Goal: Find specific page/section: Find specific page/section

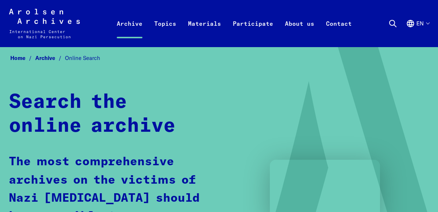
click at [390, 21] on use at bounding box center [393, 23] width 7 height 7
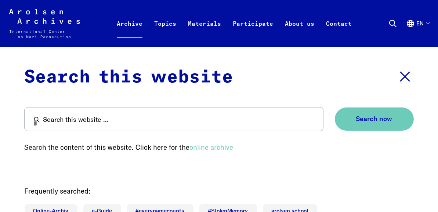
click at [396, 64] on button "Close search" at bounding box center [405, 77] width 18 height 26
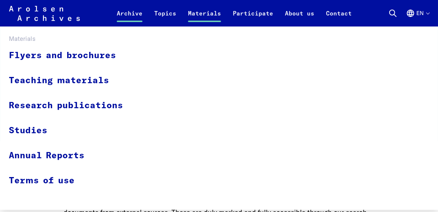
scroll to position [184, 0]
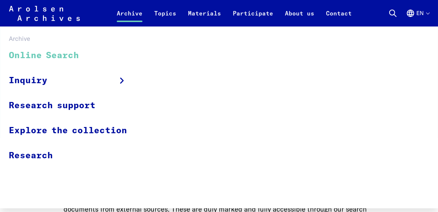
click at [133, 11] on link "Archive" at bounding box center [129, 18] width 37 height 18
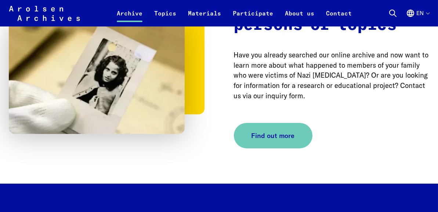
scroll to position [992, 0]
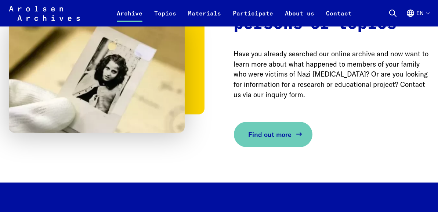
click at [275, 139] on span "Find out more" at bounding box center [270, 134] width 43 height 10
